Goal: Task Accomplishment & Management: Manage account settings

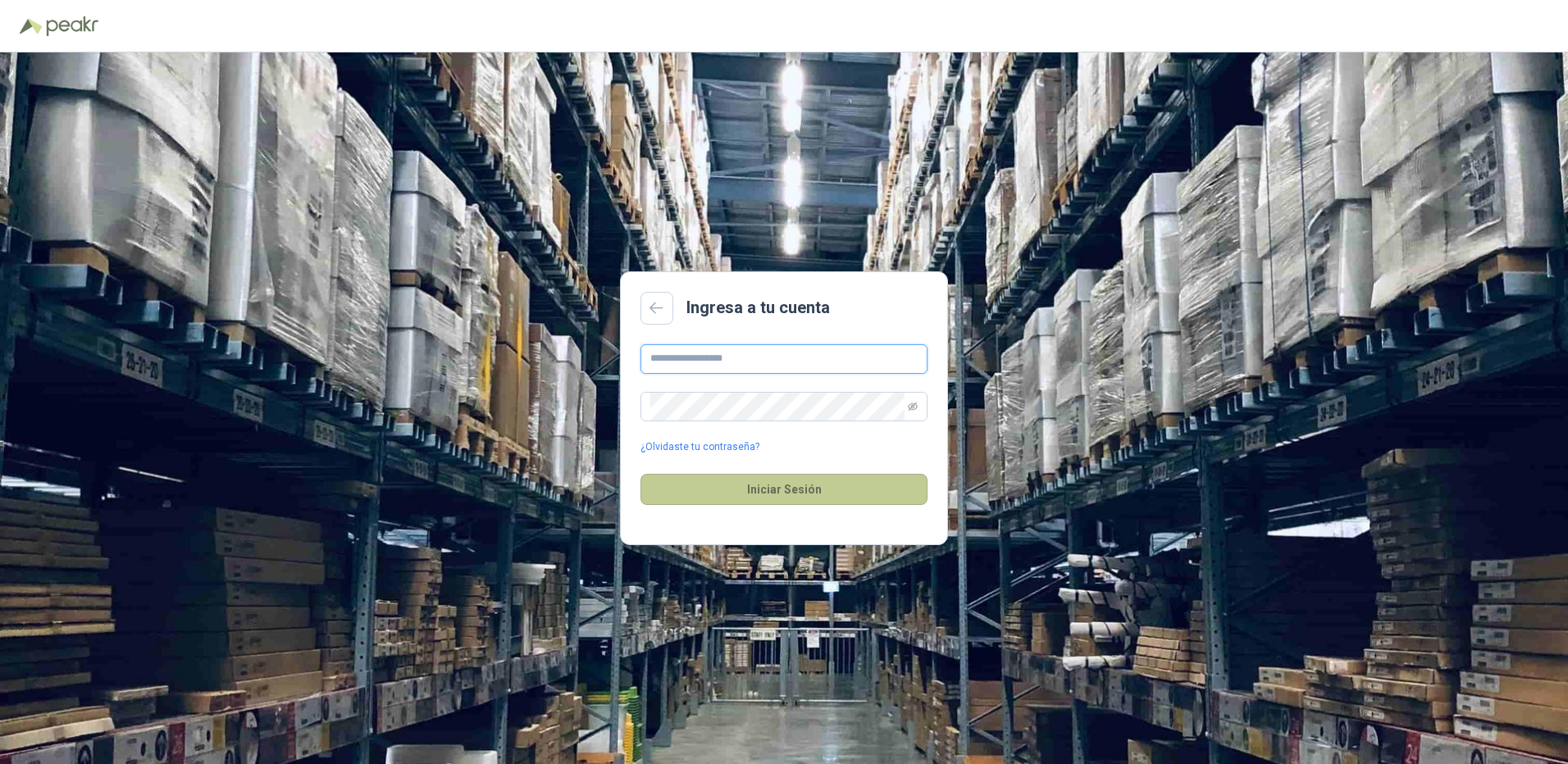
type input "**********"
click at [742, 490] on button "Iniciar Sesión" at bounding box center [783, 490] width 287 height 31
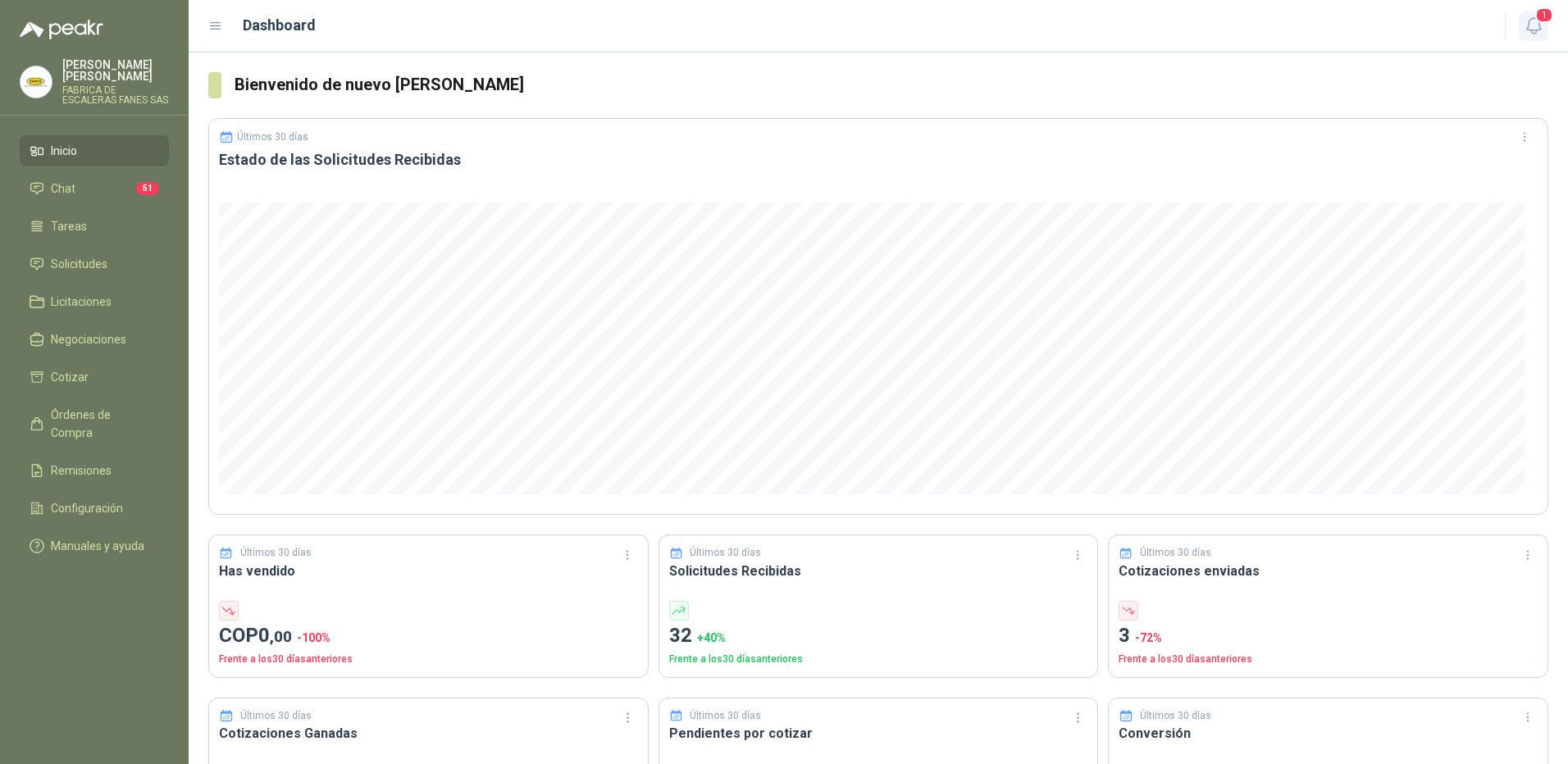
click at [1541, 21] on span "1" at bounding box center [1544, 15] width 18 height 15
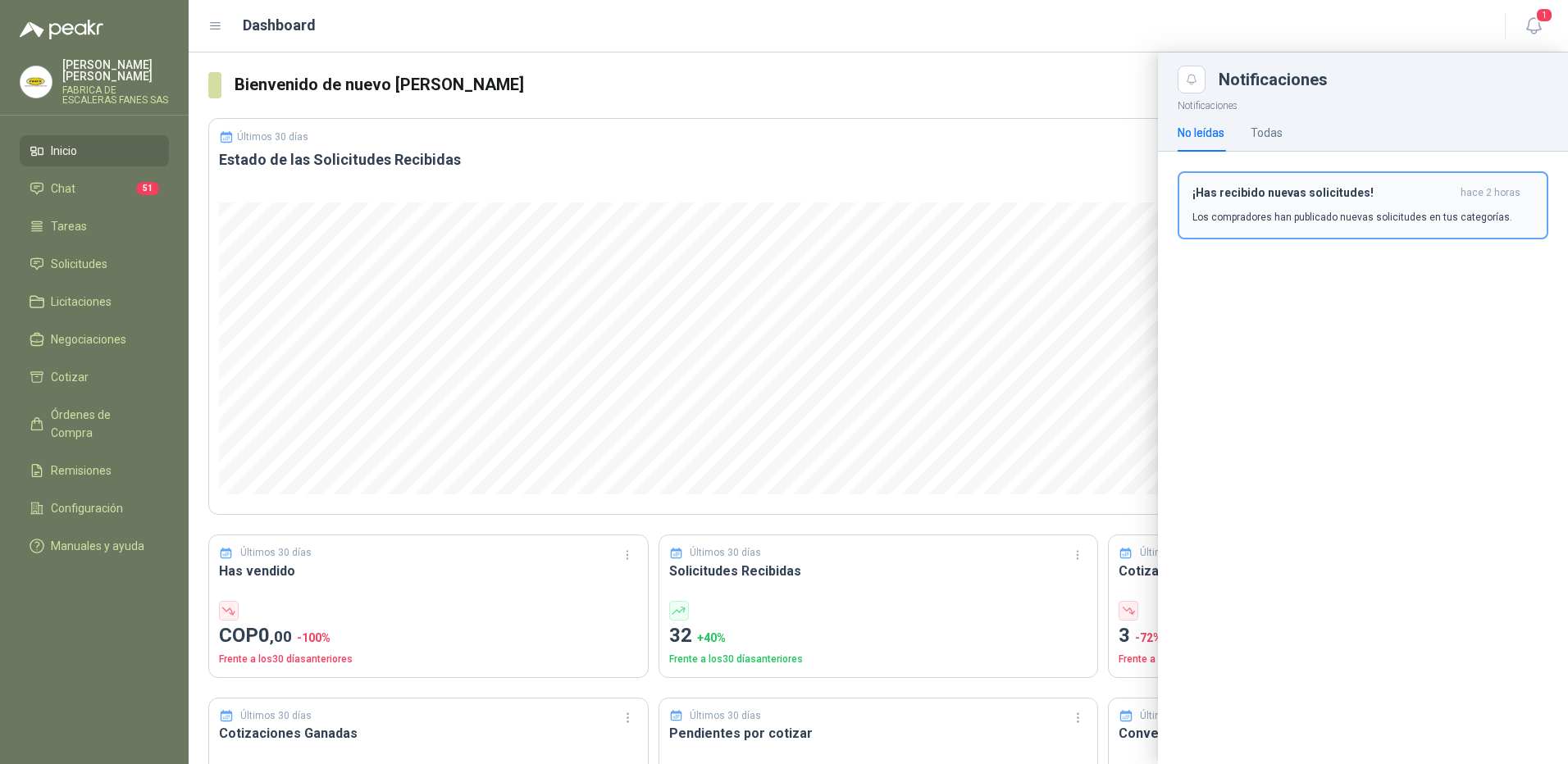
click at [1340, 213] on p "Los compradores han publicado nuevas solicitudes en tus categorías." at bounding box center [1352, 216] width 320 height 14
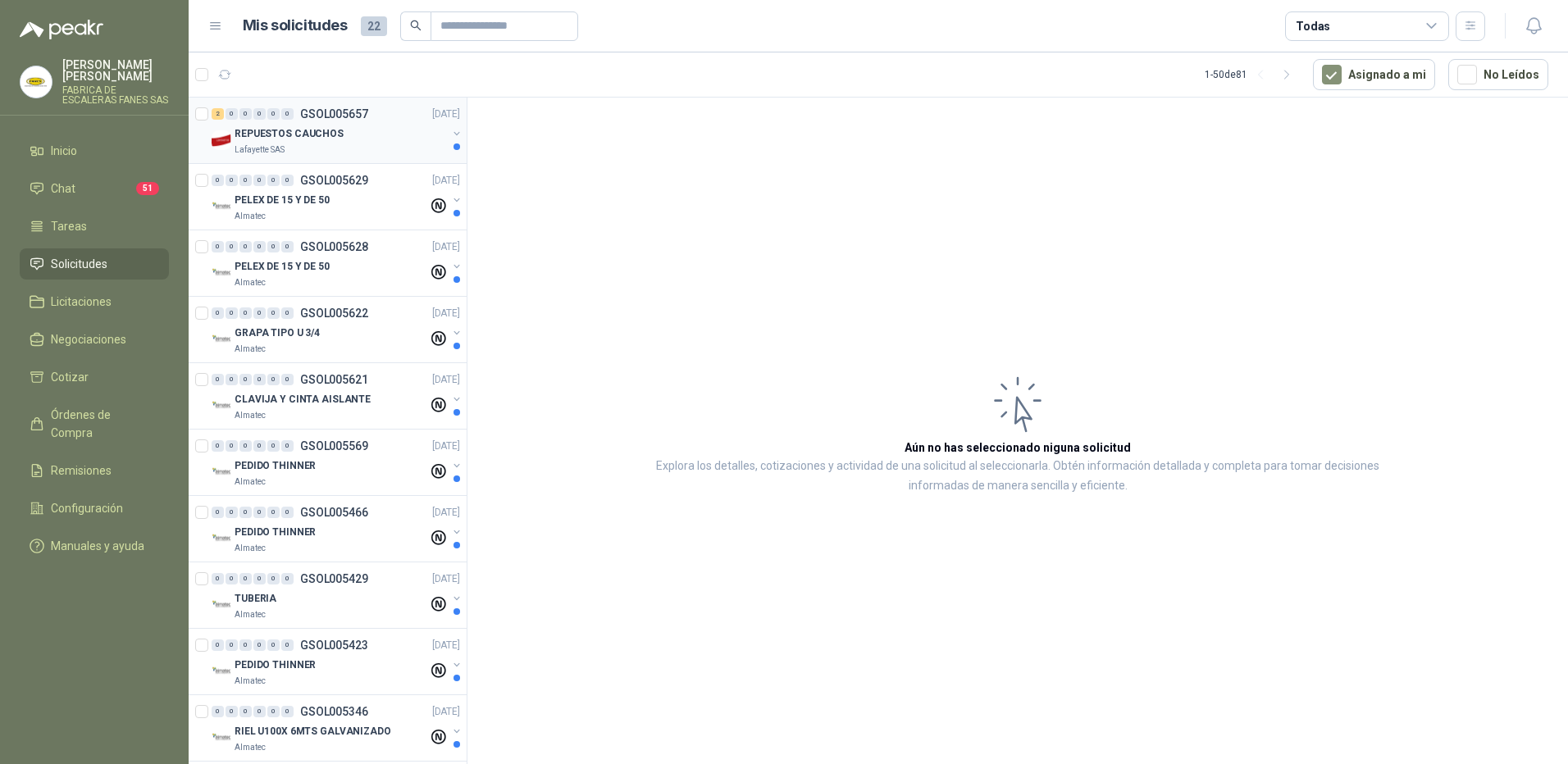
click at [381, 147] on div "Lafayette SAS" at bounding box center [341, 151] width 212 height 14
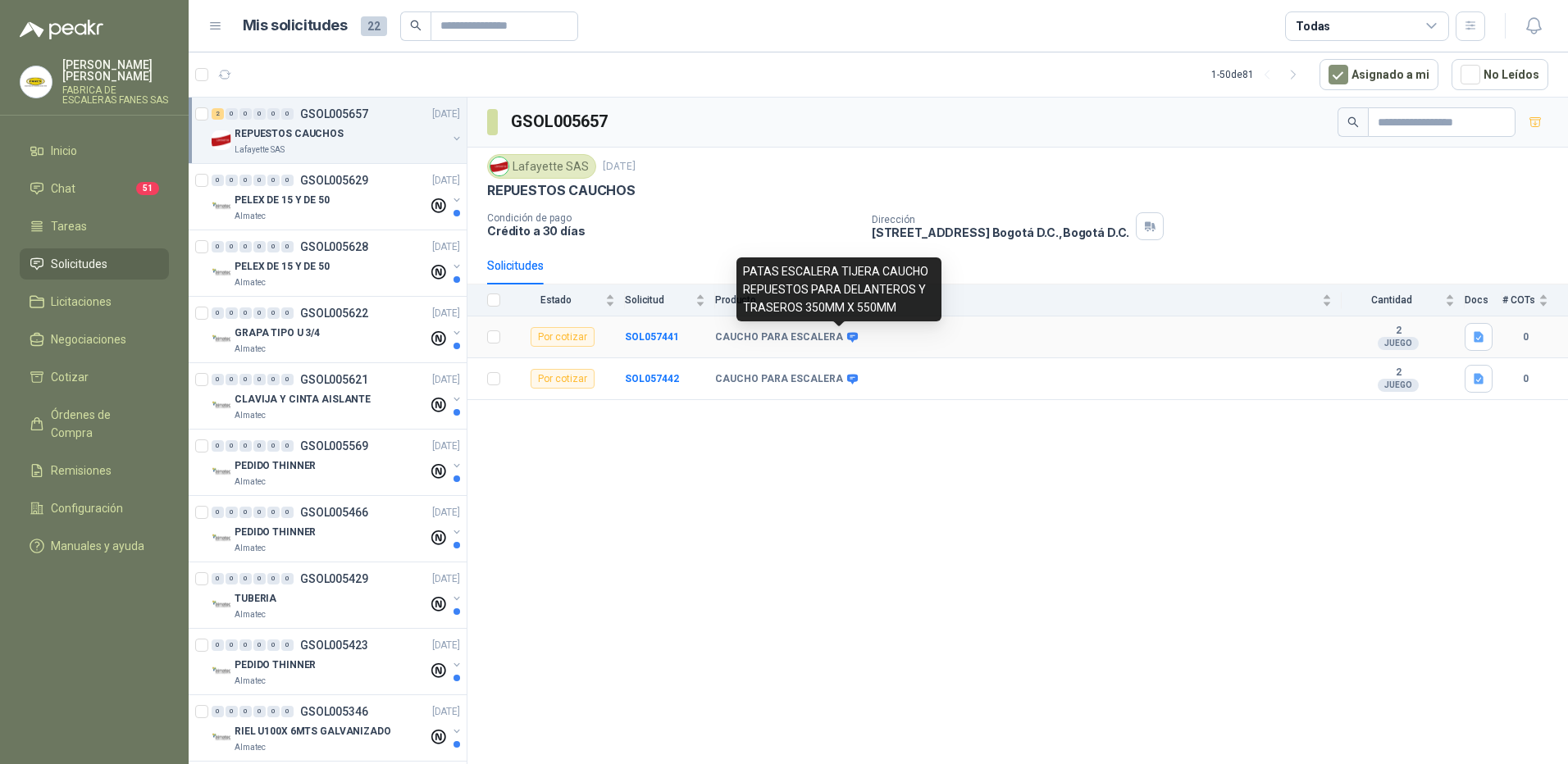
click at [846, 337] on icon at bounding box center [852, 337] width 13 height 13
